Goal: Use online tool/utility: Utilize a website feature to perform a specific function

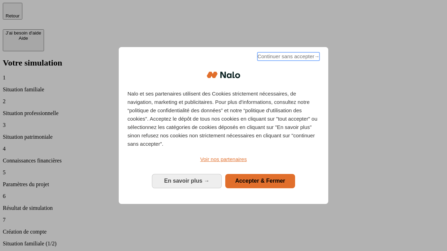
click at [288, 58] on span "Continuer sans accepter →" at bounding box center [288, 56] width 62 height 8
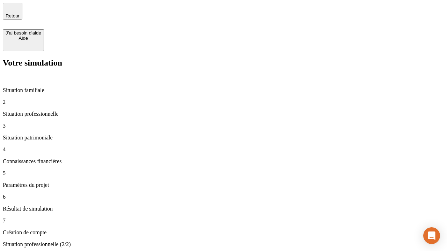
type input "30 000"
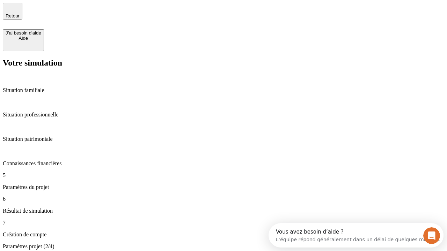
type input "25"
type input "64"
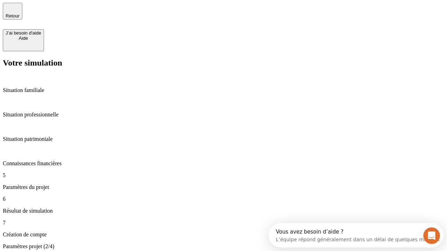
type input "1 000"
type input "640"
